Goal: Task Accomplishment & Management: Complete application form

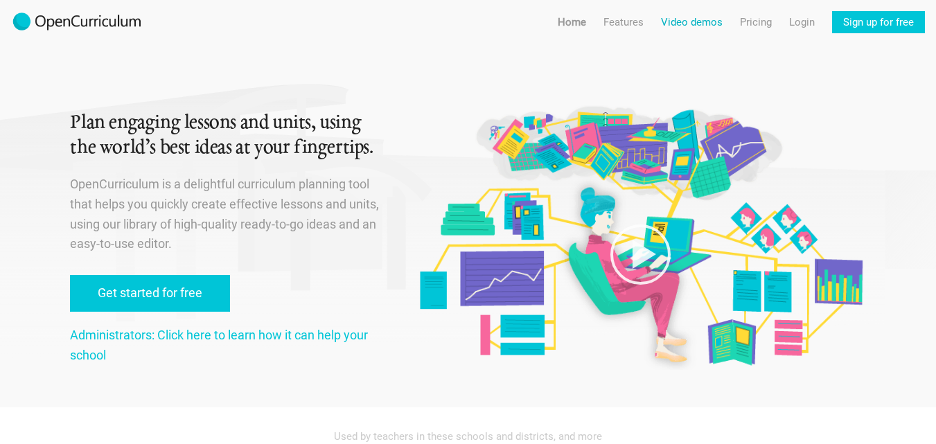
click at [678, 19] on link "Video demos" at bounding box center [692, 22] width 62 height 22
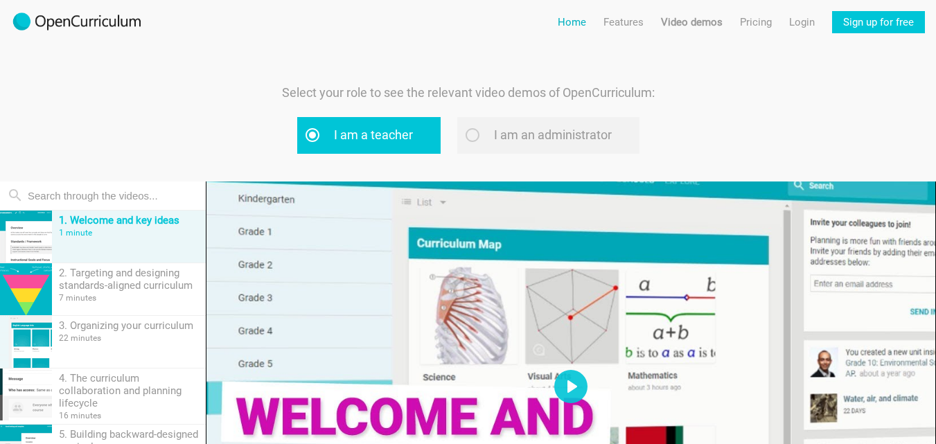
click at [569, 20] on link "Home" at bounding box center [572, 22] width 28 height 22
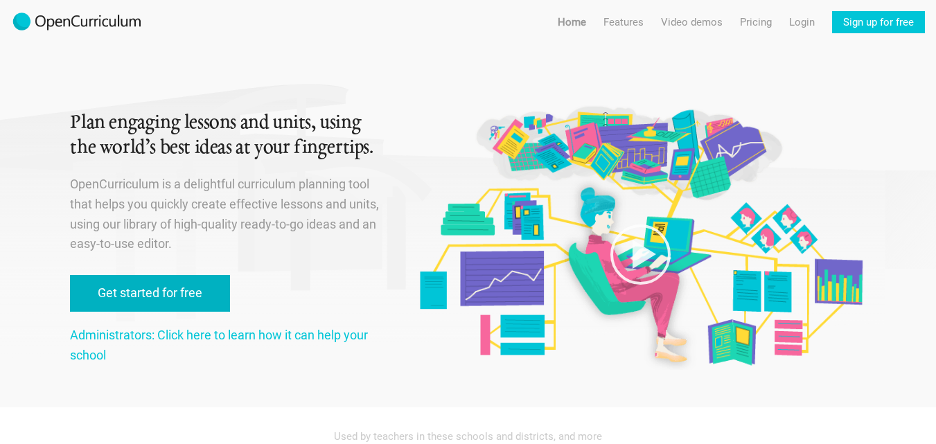
click at [93, 301] on link "Get started for free" at bounding box center [150, 293] width 160 height 37
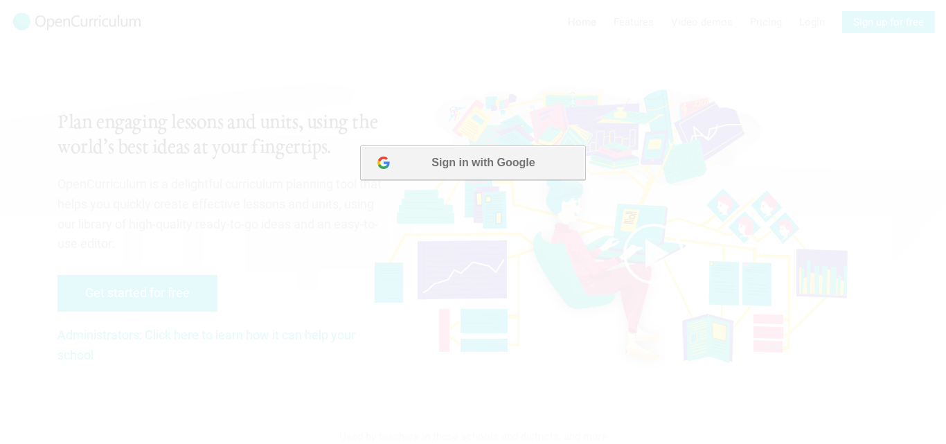
click at [429, 161] on button "Sign in with Google" at bounding box center [472, 162] width 225 height 35
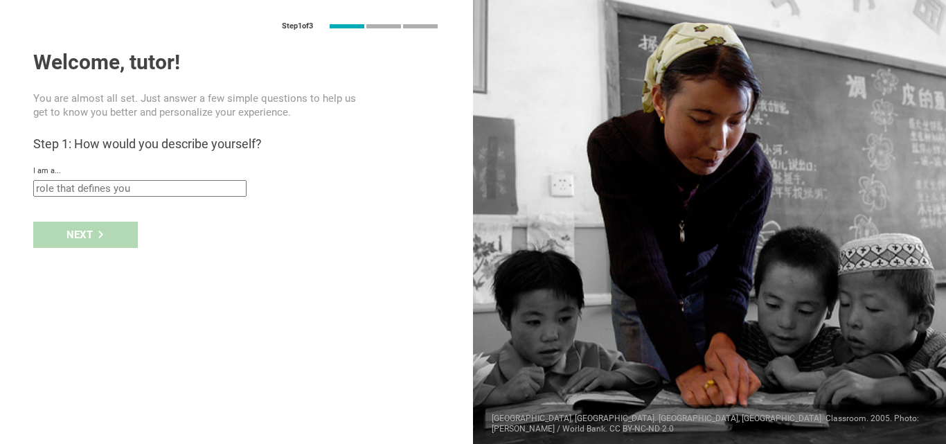
click at [524, 161] on div at bounding box center [709, 222] width 473 height 444
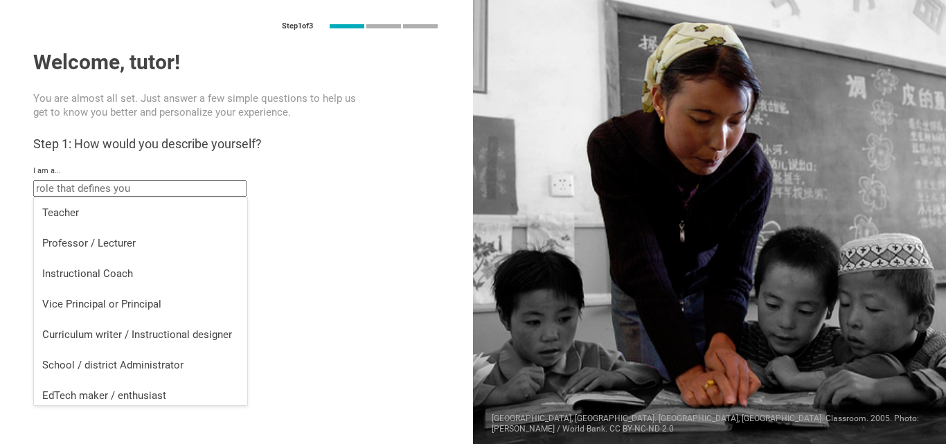
click at [65, 188] on input "text" at bounding box center [139, 188] width 213 height 17
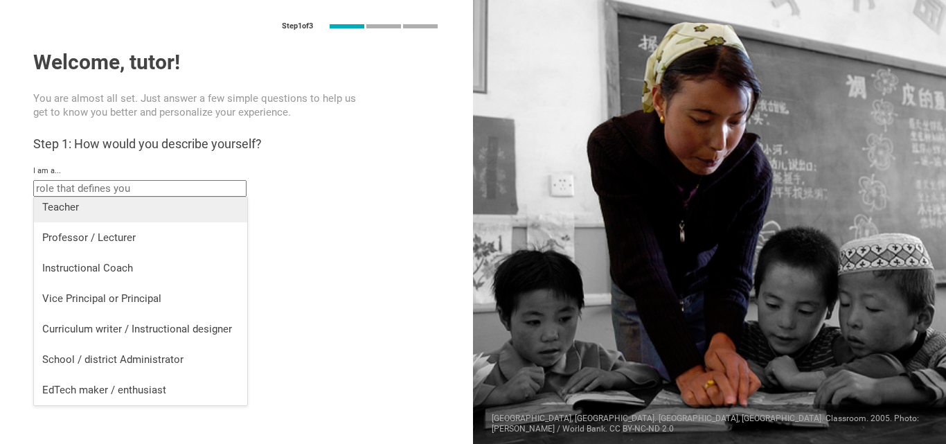
click at [55, 211] on div "Teacher" at bounding box center [140, 207] width 197 height 14
type input "Teacher"
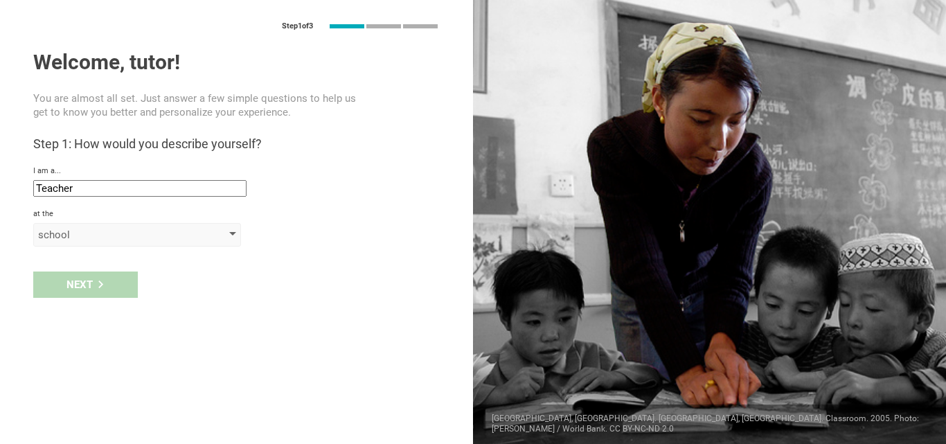
click at [235, 232] on div at bounding box center [232, 235] width 7 height 6
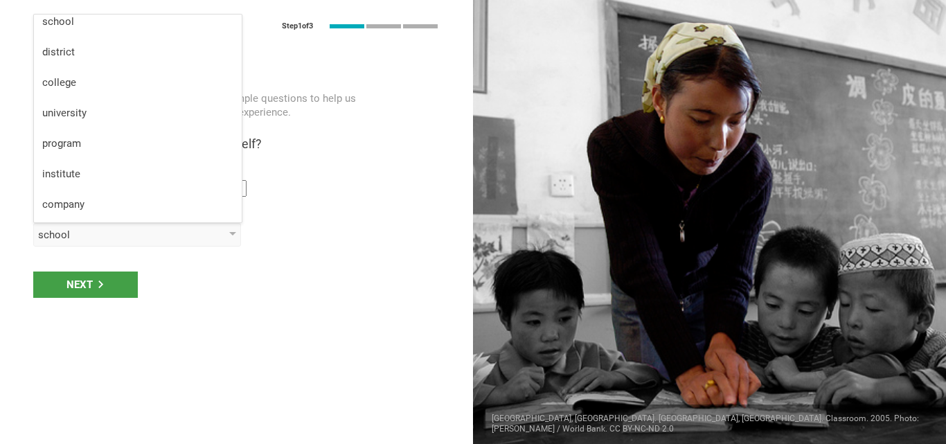
scroll to position [0, 0]
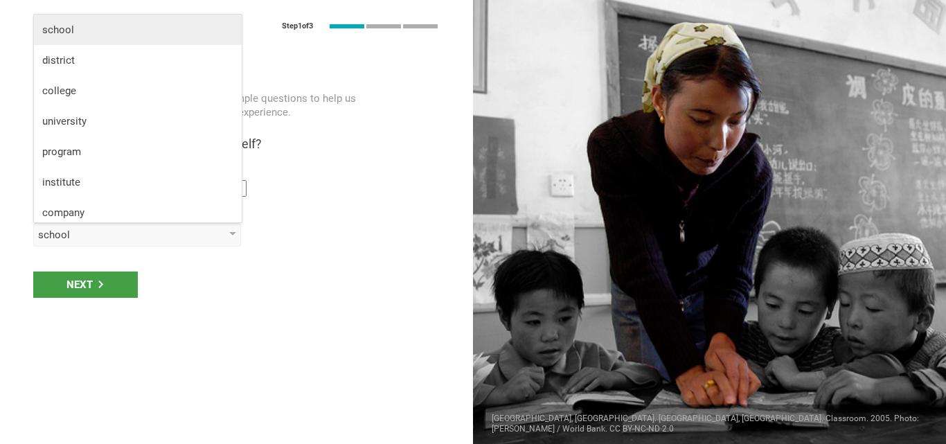
click at [60, 37] on li "school" at bounding box center [138, 30] width 208 height 30
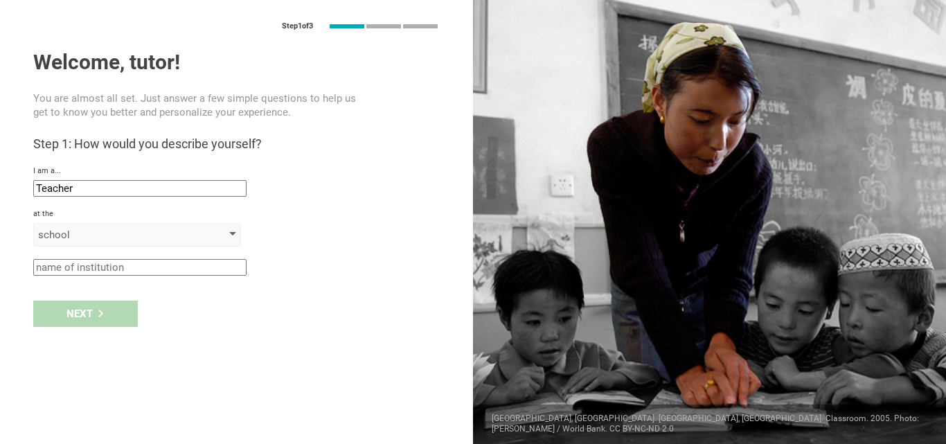
click at [231, 238] on div "school" at bounding box center [137, 235] width 208 height 24
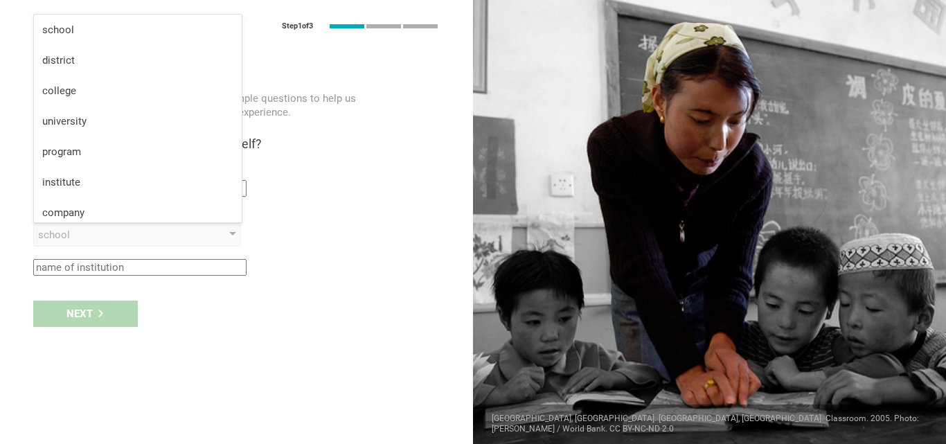
click at [214, 267] on input "text" at bounding box center [139, 267] width 213 height 17
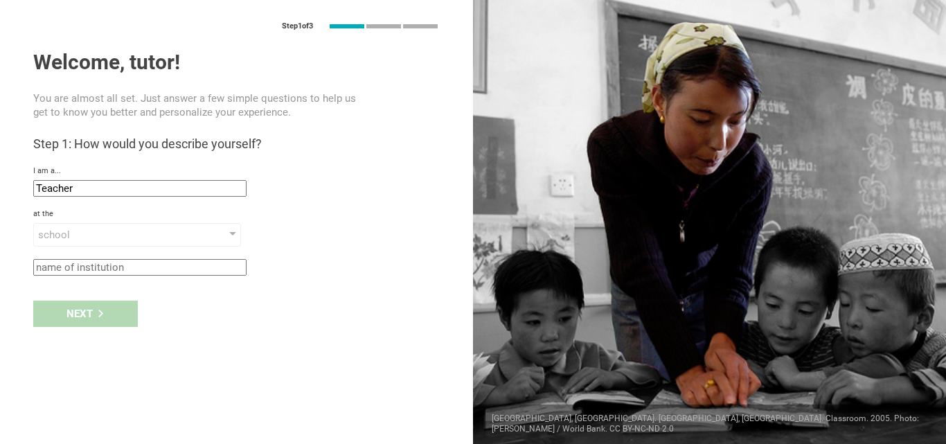
click at [211, 189] on input "Teacher" at bounding box center [139, 188] width 213 height 17
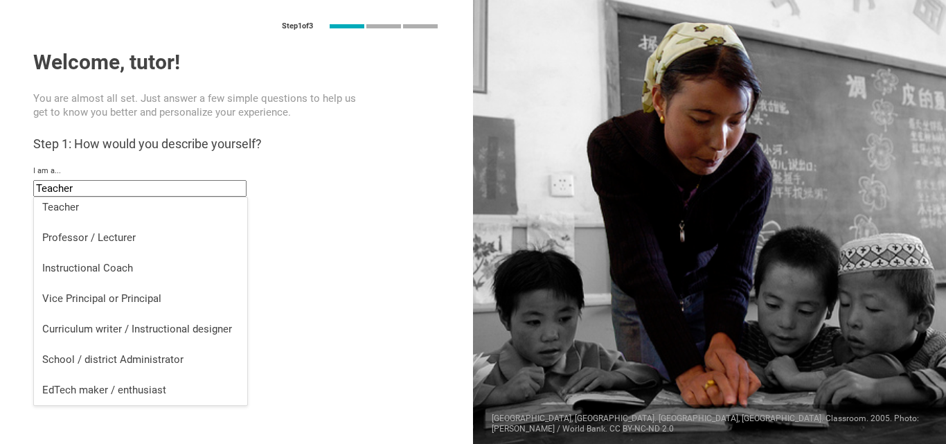
click at [179, 184] on input "Teacher" at bounding box center [139, 188] width 213 height 17
click at [334, 186] on div "I am a... Teacher Teacher Professor / Lecturer Instructional Coach Vice Princip…" at bounding box center [236, 181] width 407 height 30
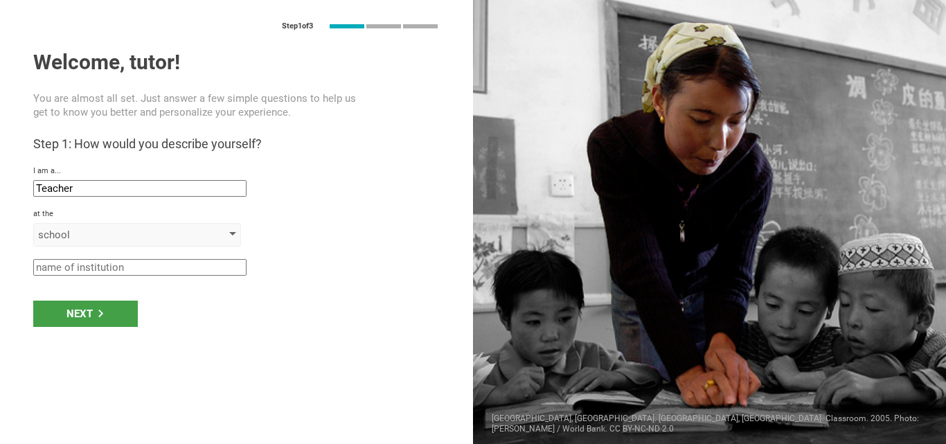
click at [231, 234] on div at bounding box center [232, 235] width 7 height 6
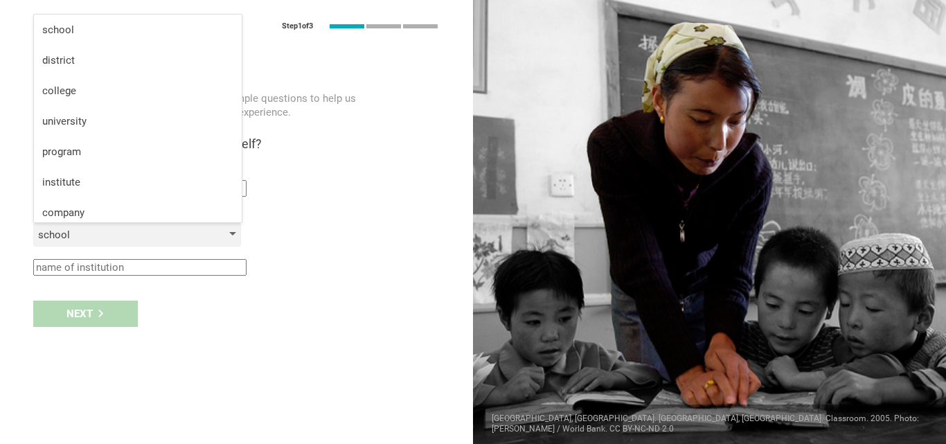
click at [183, 237] on div "school" at bounding box center [117, 235] width 159 height 14
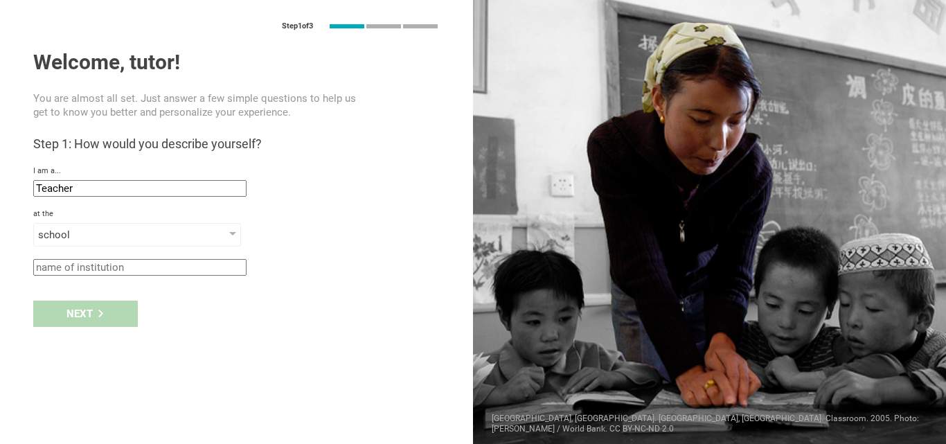
click at [177, 270] on input "text" at bounding box center [139, 267] width 213 height 17
type input "american school"
click at [77, 317] on div "Next" at bounding box center [85, 314] width 105 height 26
type input "[GEOGRAPHIC_DATA], [GEOGRAPHIC_DATA]"
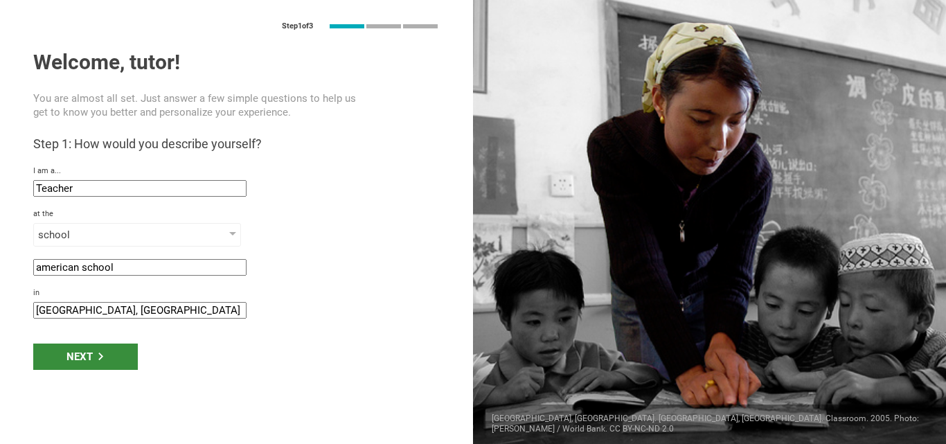
click at [82, 360] on div "Next" at bounding box center [85, 357] width 105 height 26
click at [89, 360] on div "Next" at bounding box center [85, 357] width 105 height 26
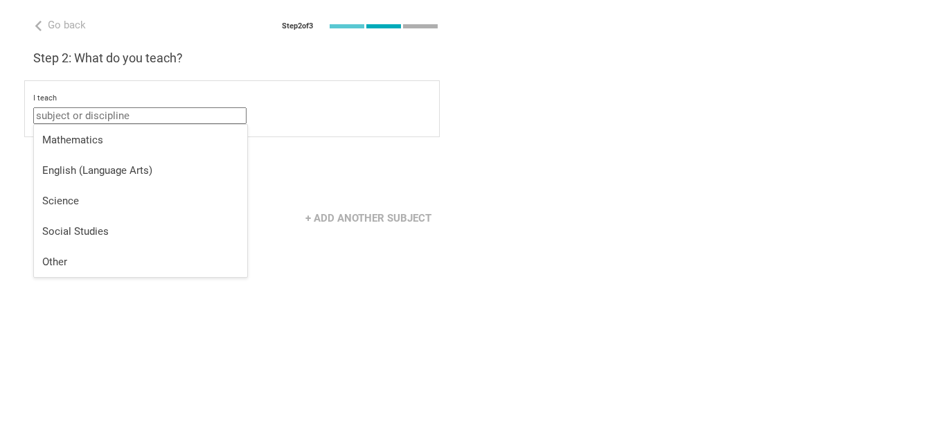
click at [209, 114] on input "text" at bounding box center [139, 115] width 213 height 17
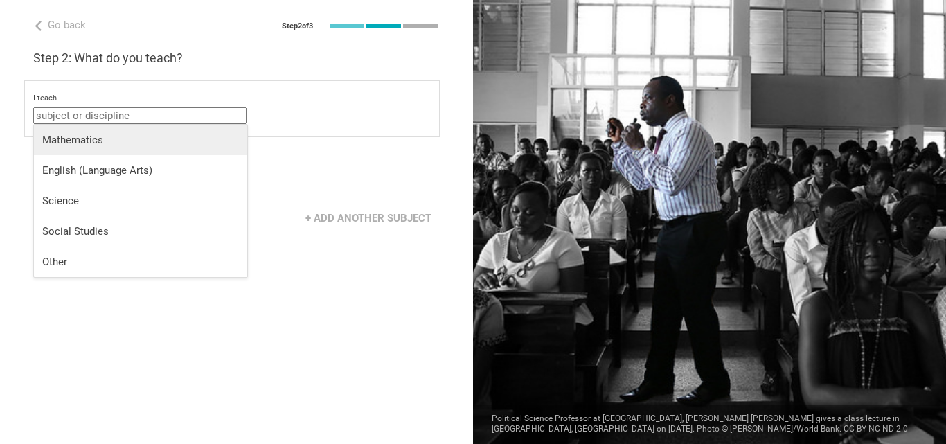
click at [69, 136] on div "Mathematics" at bounding box center [140, 140] width 197 height 14
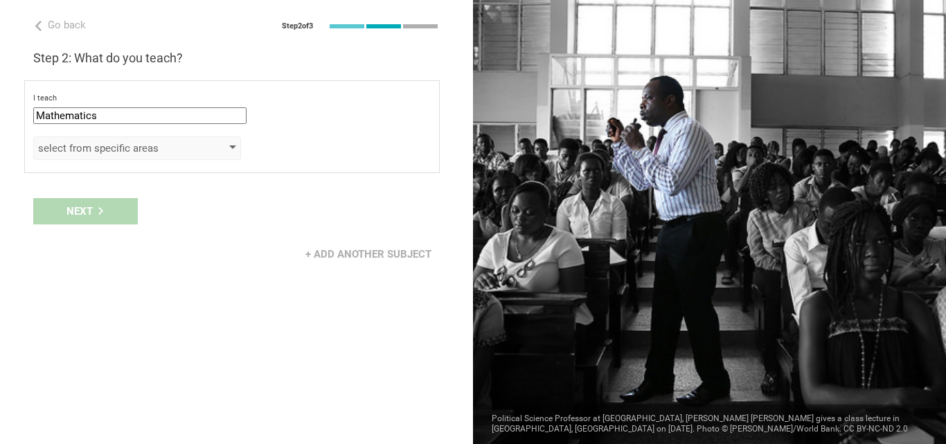
click at [231, 146] on div at bounding box center [232, 148] width 7 height 6
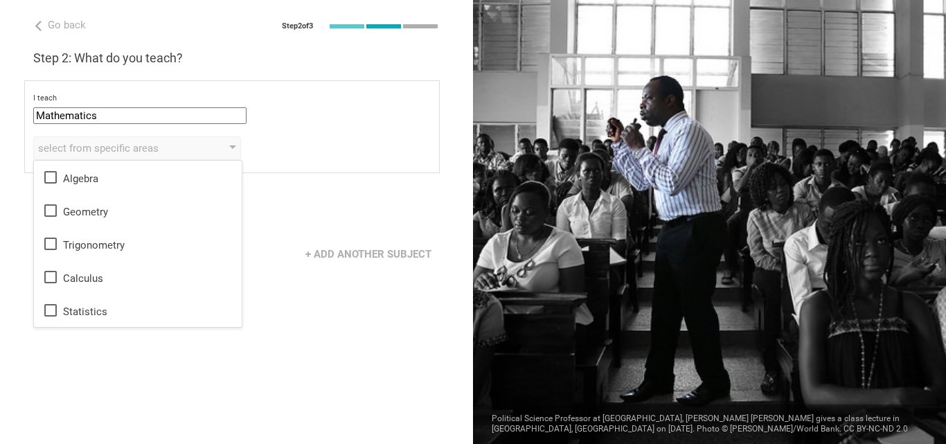
click at [290, 112] on div "I teach Mathematics Mathematics English (Language Arts) Science Social Studies …" at bounding box center [232, 109] width 398 height 30
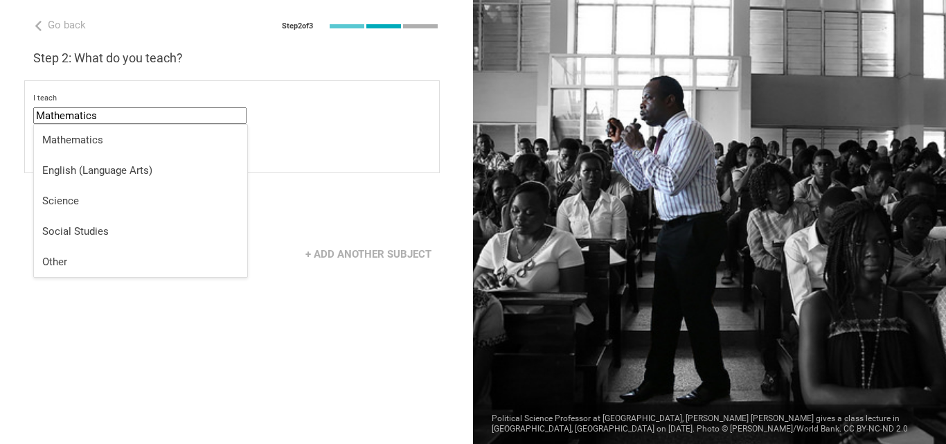
click at [223, 117] on input "Mathematics" at bounding box center [139, 115] width 213 height 17
click at [132, 169] on div "English (Language Arts)" at bounding box center [140, 171] width 197 height 14
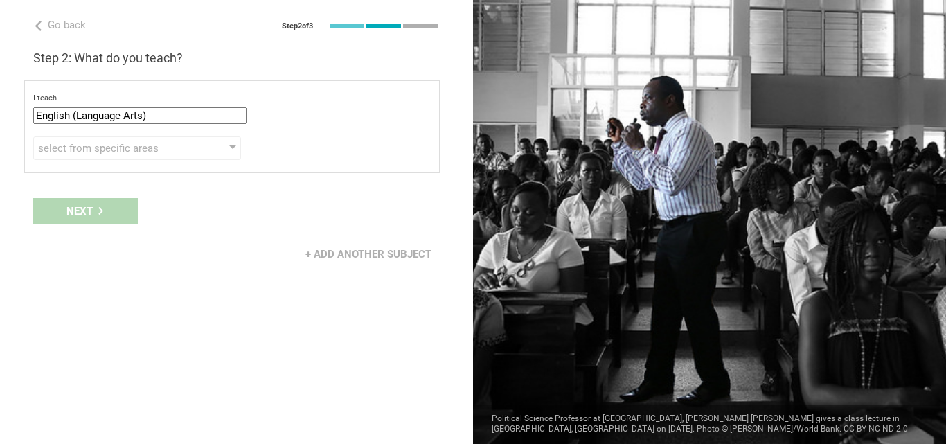
click at [175, 115] on input "English (Language Arts)" at bounding box center [139, 115] width 213 height 17
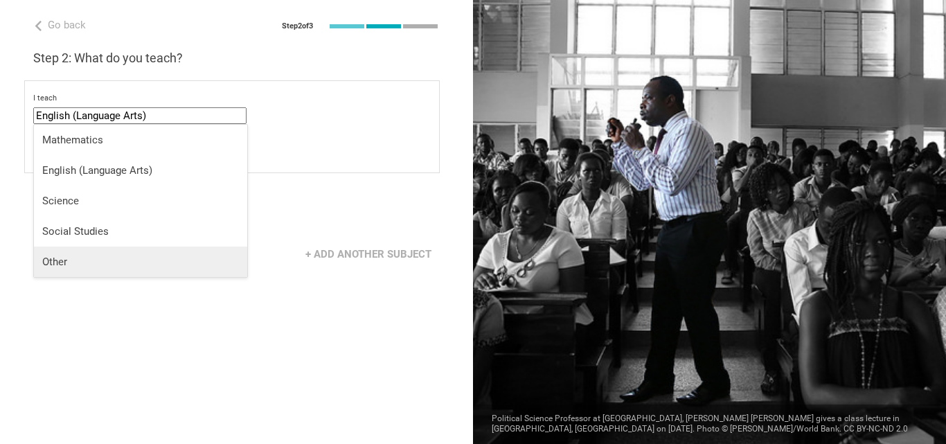
click at [51, 263] on div "Other" at bounding box center [140, 262] width 197 height 14
type input "Other"
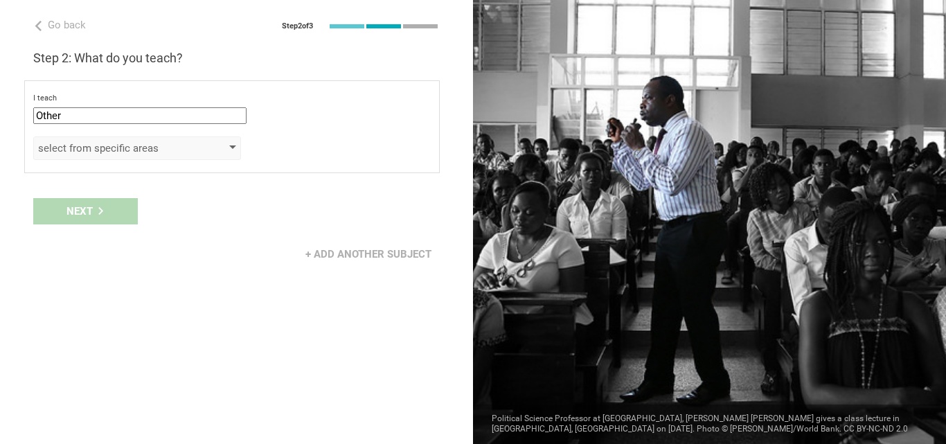
click at [231, 150] on div at bounding box center [232, 148] width 7 height 6
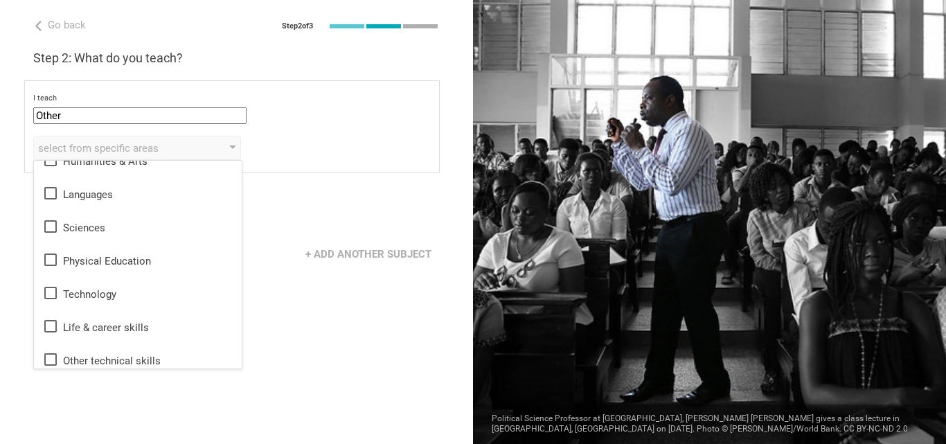
scroll to position [25, 0]
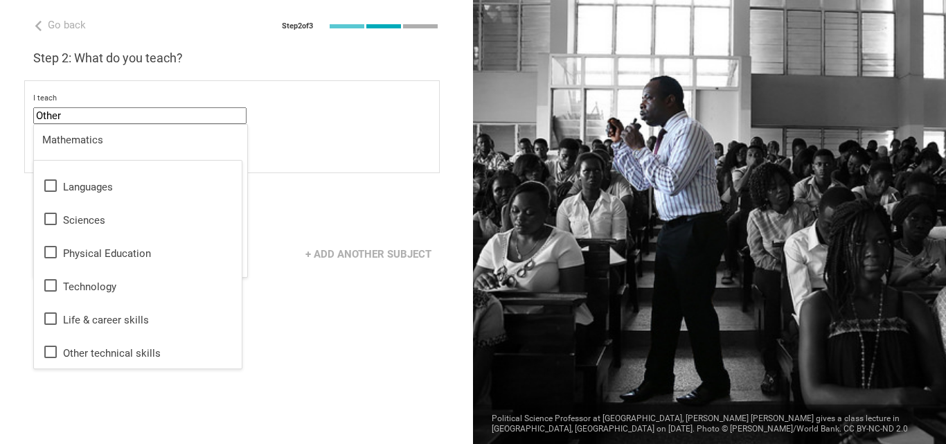
click at [195, 114] on input "Other" at bounding box center [139, 115] width 213 height 17
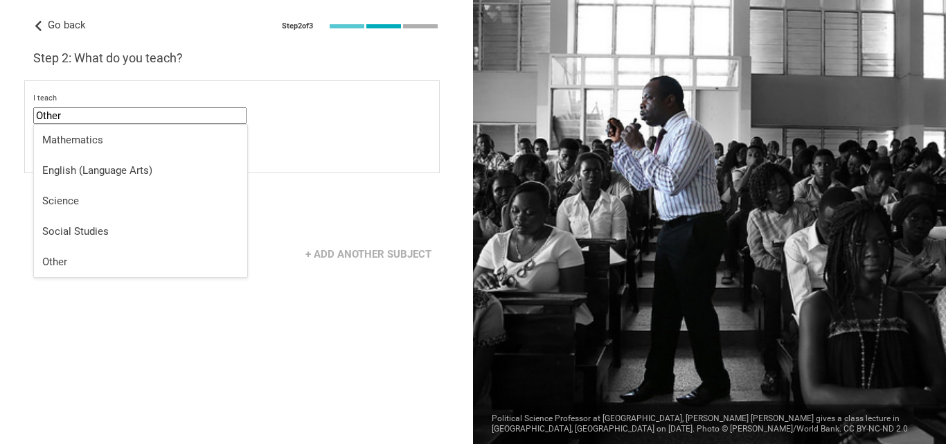
click at [41, 28] on icon at bounding box center [38, 26] width 10 height 10
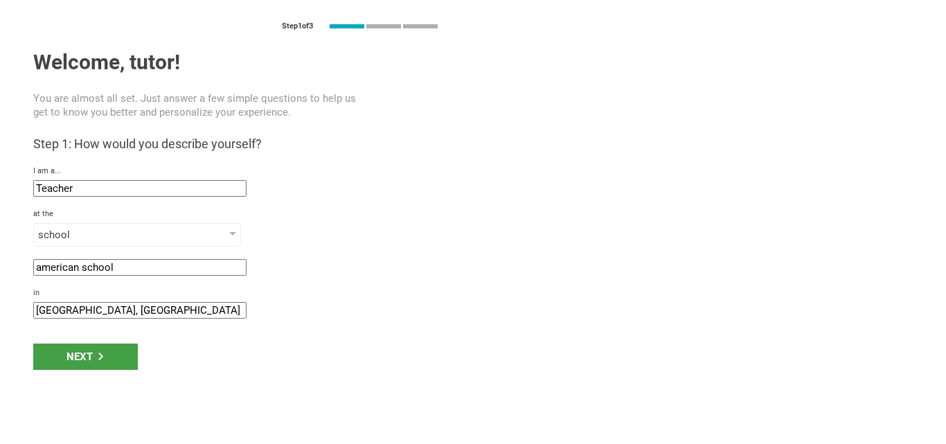
click at [41, 28] on div "Step 1 of 3" at bounding box center [236, 25] width 407 height 17
click at [85, 182] on input "Teacher" at bounding box center [139, 188] width 213 height 17
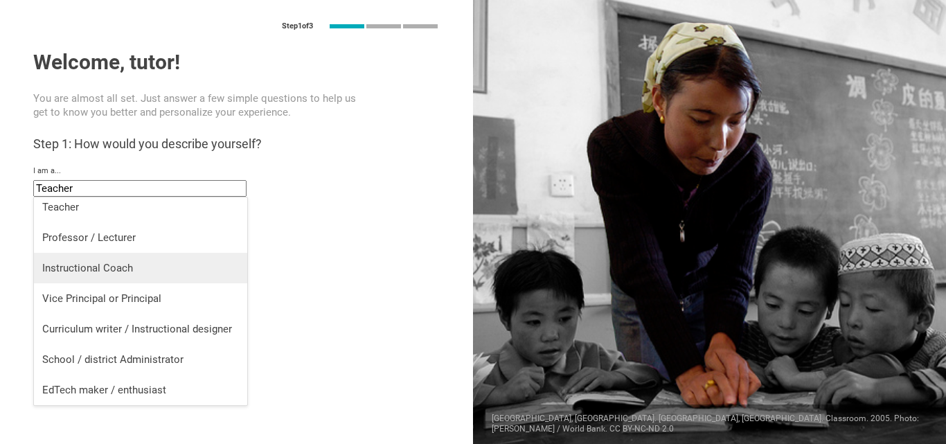
click at [84, 272] on div "Instructional Coach" at bounding box center [140, 268] width 197 height 14
type input "Instructional Coach"
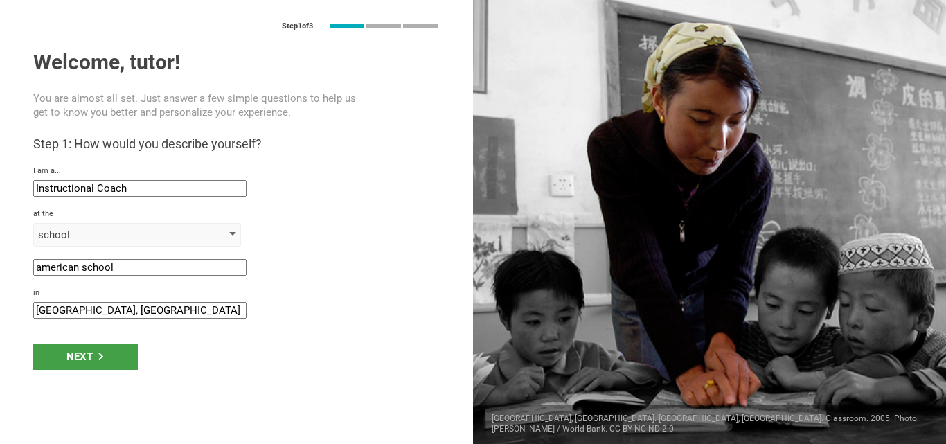
click at [234, 239] on div "school" at bounding box center [137, 235] width 208 height 24
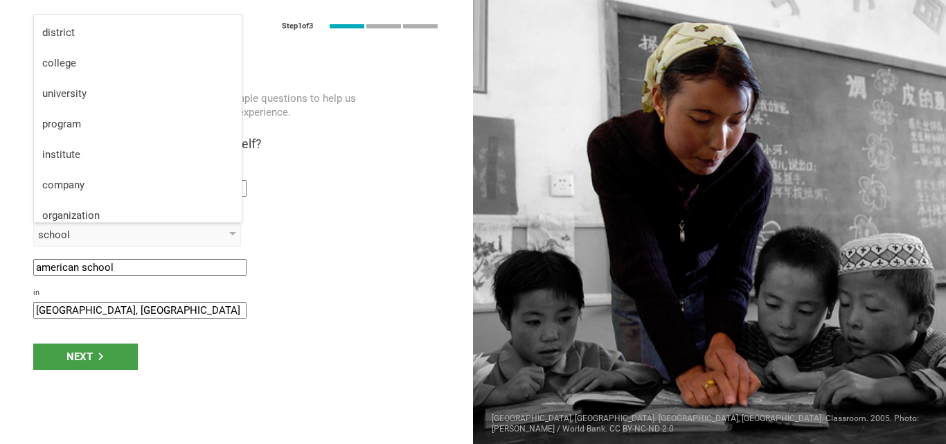
scroll to position [36, 0]
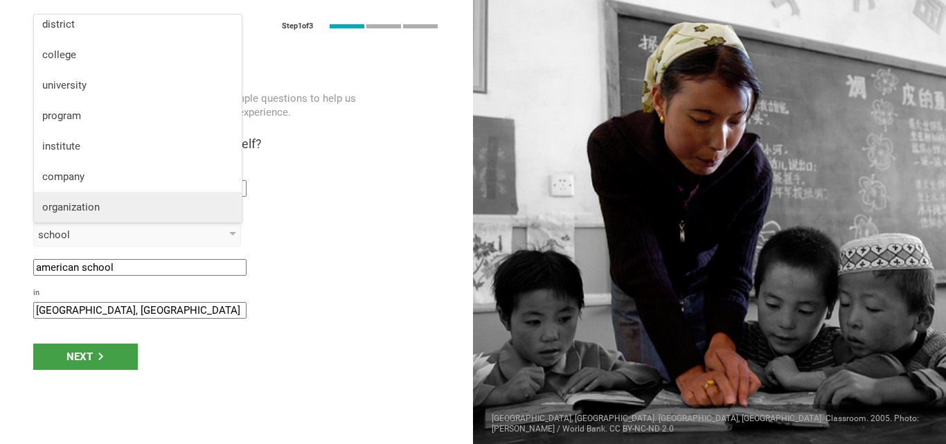
click at [184, 203] on div "organization" at bounding box center [137, 207] width 191 height 14
